Goal: Find specific page/section

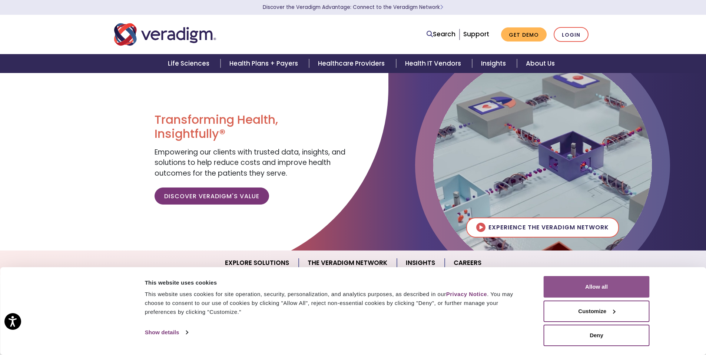
click at [591, 284] on button "Allow all" at bounding box center [597, 287] width 106 height 22
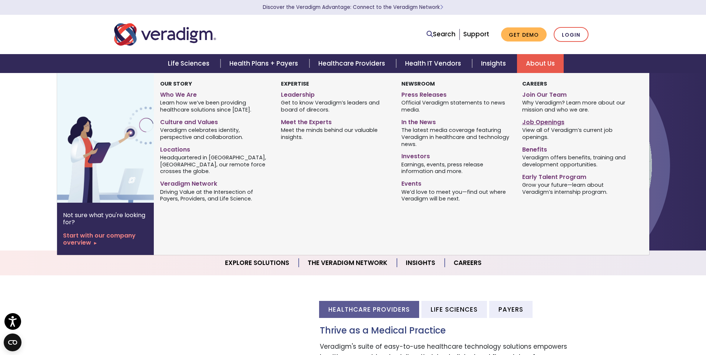
click at [549, 126] on link "Job Openings" at bounding box center [576, 121] width 109 height 11
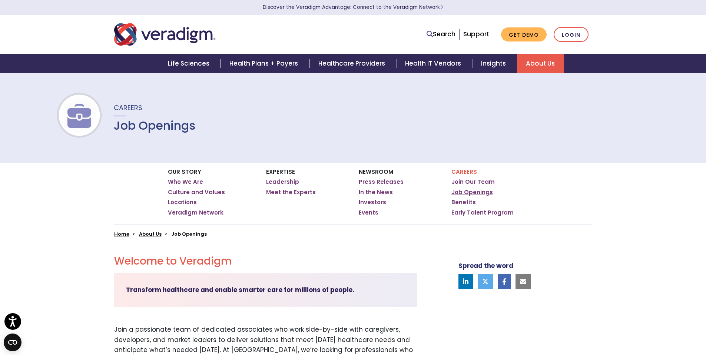
click at [470, 195] on link "Job Openings" at bounding box center [473, 192] width 42 height 7
